Goal: Find specific page/section: Find specific page/section

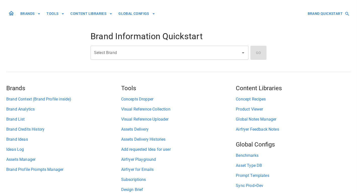
scroll to position [28, 0]
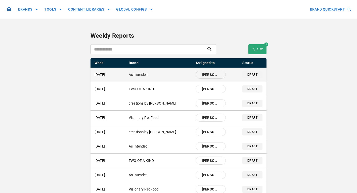
click at [246, 74] on div "draft" at bounding box center [252, 74] width 20 height 7
click at [204, 74] on span "Alice" at bounding box center [211, 74] width 24 height 5
click at [252, 75] on p "draft" at bounding box center [252, 74] width 10 height 5
click at [128, 74] on div "25 Aug 2025 As Intended Alice" at bounding box center [160, 75] width 131 height 8
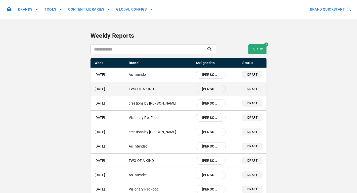
click at [164, 89] on p "TWO OF A KIND" at bounding box center [160, 88] width 63 height 5
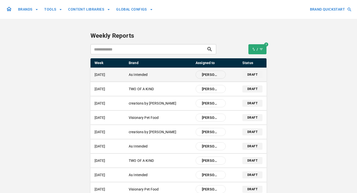
click at [134, 81] on div "25 Aug 2025 As Intended Alice draft" at bounding box center [179, 75] width 176 height 14
click at [207, 73] on span "Alice" at bounding box center [211, 74] width 24 height 5
click at [254, 71] on div "draft" at bounding box center [252, 74] width 20 height 7
